Goal: Transaction & Acquisition: Obtain resource

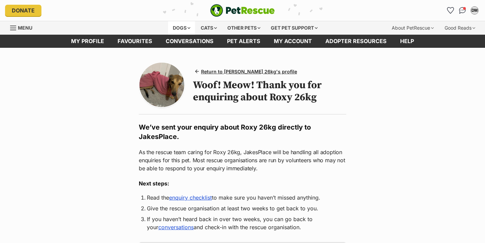
click at [175, 26] on div "Dogs" at bounding box center [181, 27] width 27 height 13
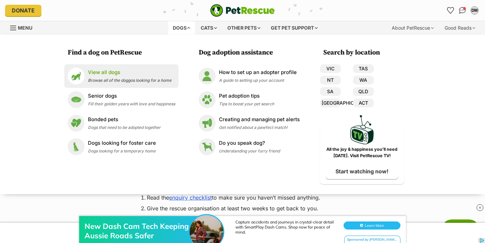
click at [115, 81] on span "Browse all of the doggos looking for a home" at bounding box center [130, 80] width 84 height 5
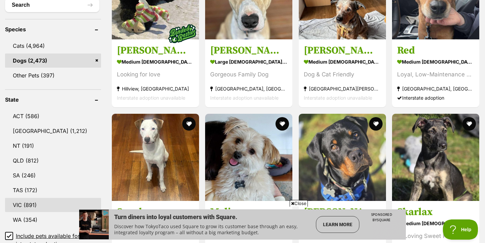
scroll to position [358, 0]
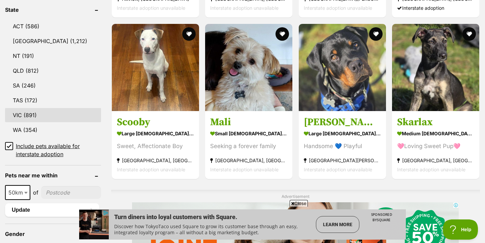
click at [30, 117] on link "VIC (891)" at bounding box center [53, 115] width 96 height 14
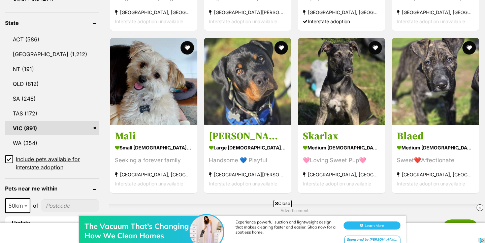
scroll to position [379, 0]
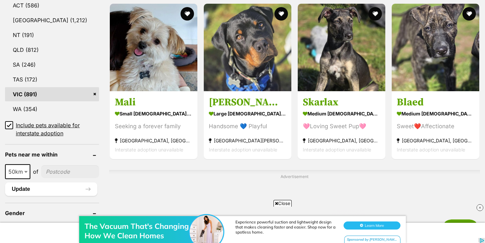
click at [9, 123] on icon at bounding box center [9, 125] width 5 height 5
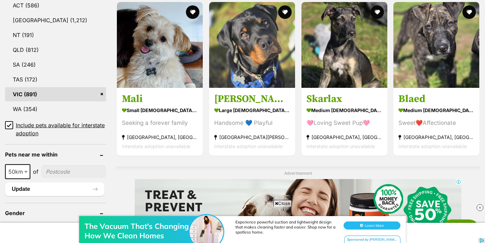
scroll to position [0, 0]
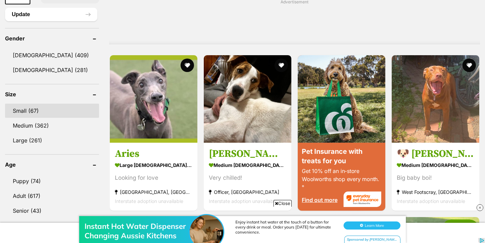
click at [31, 104] on link "Small (67)" at bounding box center [52, 111] width 94 height 14
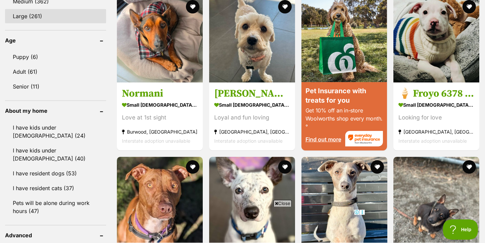
scroll to position [666, 0]
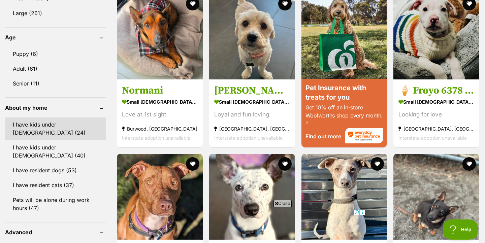
click at [55, 127] on link "I have kids under 5 years old (24)" at bounding box center [55, 129] width 101 height 22
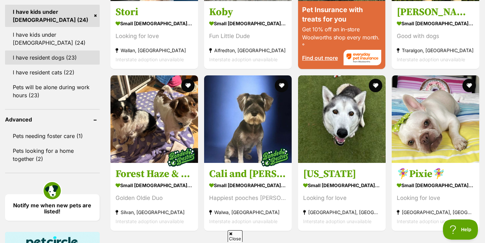
click at [64, 58] on link "I have resident dogs (23)" at bounding box center [52, 58] width 95 height 14
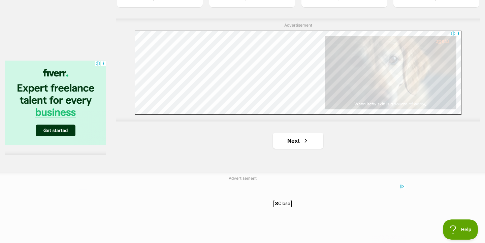
scroll to position [1203, 0]
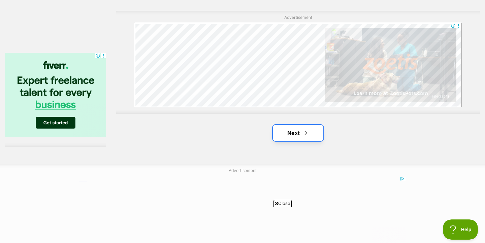
click at [291, 137] on link "Next" at bounding box center [298, 133] width 51 height 16
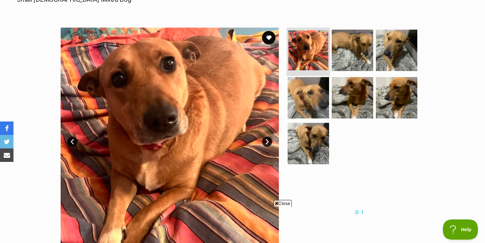
scroll to position [83, 0]
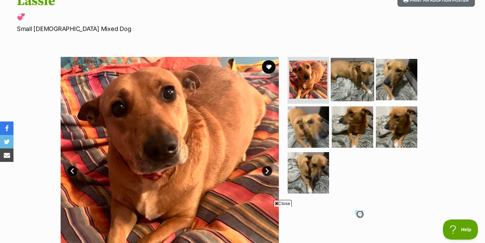
click at [331, 73] on img at bounding box center [352, 79] width 43 height 43
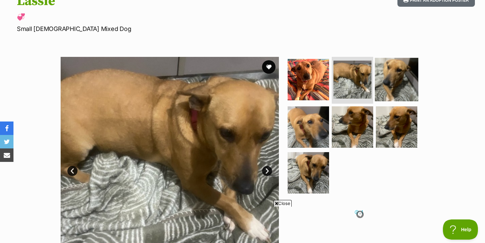
click at [400, 70] on img at bounding box center [396, 79] width 43 height 43
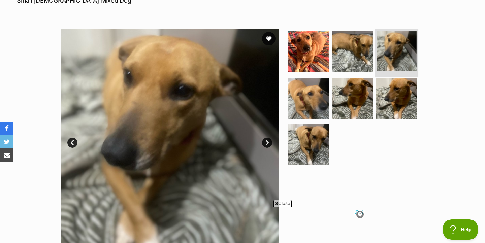
scroll to position [112, 0]
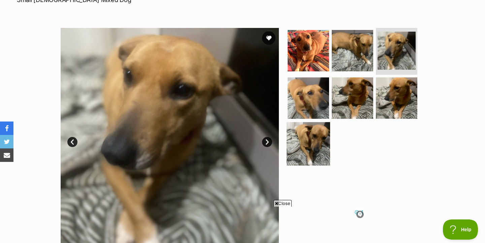
click at [304, 141] on img at bounding box center [308, 143] width 43 height 43
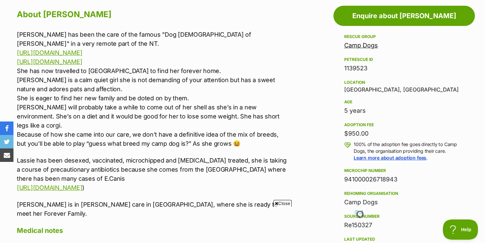
scroll to position [376, 0]
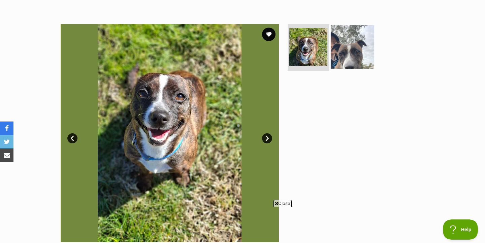
click at [340, 49] on img at bounding box center [352, 46] width 43 height 43
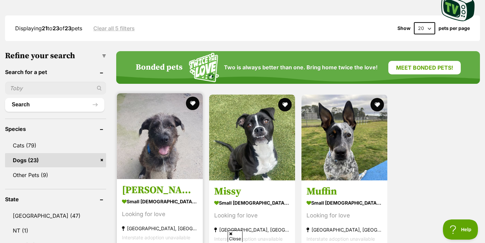
click at [158, 160] on img at bounding box center [160, 136] width 86 height 86
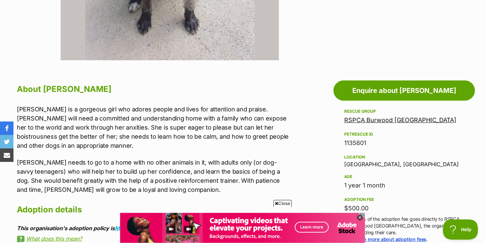
scroll to position [299, 0]
